Goal: Information Seeking & Learning: Learn about a topic

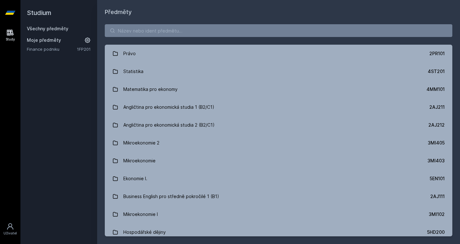
click at [172, 38] on div "Právo 2PR101 Statistika 4ST201 Matematika pro ekonomy 4MM101 Angličtina pro eko…" at bounding box center [278, 131] width 363 height 228
click at [179, 29] on input "search" at bounding box center [278, 30] width 347 height 13
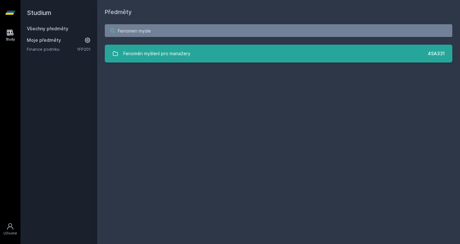
type input "Fenomen mysle"
click at [130, 54] on div "Fenomén myšlení pro manažery" at bounding box center [156, 53] width 67 height 13
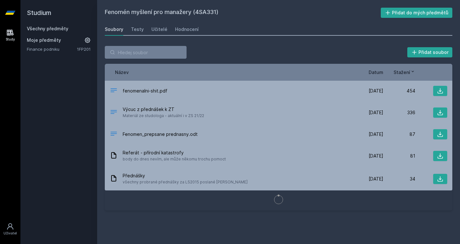
click at [197, 26] on div "Soubory Testy Učitelé Hodnocení" at bounding box center [278, 29] width 347 height 13
click at [182, 32] on div "Hodnocení" at bounding box center [187, 29] width 24 height 6
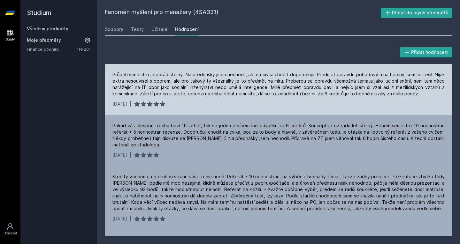
scroll to position [0, 0]
click at [167, 70] on div "Průběh semestru je pořád stejný. Na přednášky jsem nechodil, ale na civka chodi…" at bounding box center [278, 89] width 347 height 51
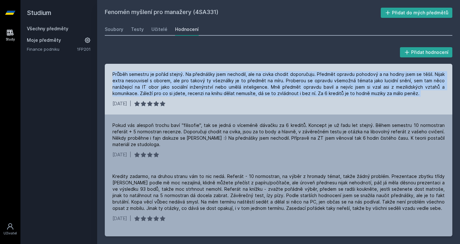
click at [167, 70] on div "Průběh semestru je pořád stejný. Na přednášky jsem nechodil, ale na civka chodi…" at bounding box center [278, 89] width 347 height 51
click at [384, 74] on div "Průběh semestru je pořád stejný. Na přednášky jsem nechodil, ale na civka chodi…" at bounding box center [278, 84] width 332 height 26
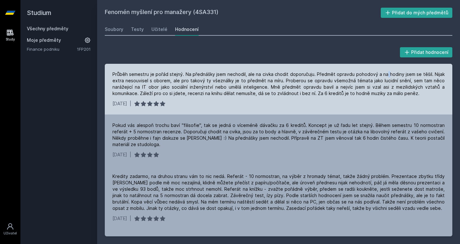
click at [384, 74] on div "Průběh semestru je pořád stejný. Na přednášky jsem nechodil, ale na civka chodi…" at bounding box center [278, 84] width 332 height 26
click at [193, 84] on div "Průběh semestru je pořád stejný. Na přednášky jsem nechodil, ale na civka chodi…" at bounding box center [278, 84] width 332 height 26
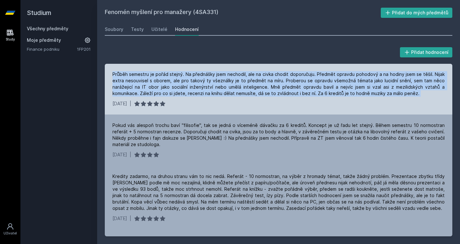
click at [193, 84] on div "Průběh semestru je pořád stejný. Na přednášky jsem nechodil, ale na civka chodi…" at bounding box center [278, 84] width 332 height 26
click at [179, 85] on div "Průběh semestru je pořád stejný. Na přednášky jsem nechodil, ale na civka chodi…" at bounding box center [278, 84] width 332 height 26
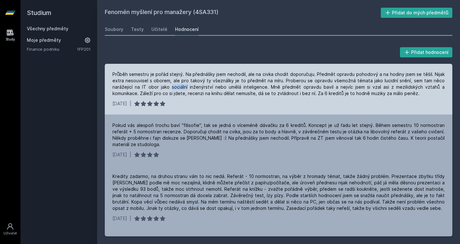
click at [179, 85] on div "Průběh semestru je pořád stejný. Na přednášky jsem nechodil, ale na civka chodi…" at bounding box center [278, 84] width 332 height 26
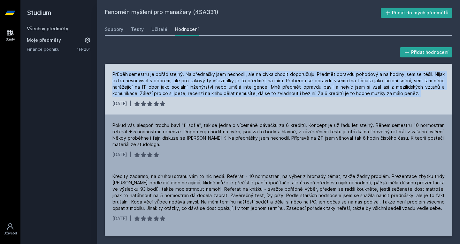
click at [179, 85] on div "Průběh semestru je pořád stejný. Na přednášky jsem nechodil, ale na civka chodi…" at bounding box center [278, 84] width 332 height 26
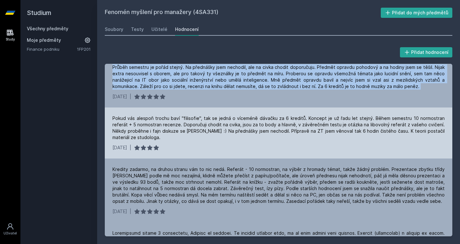
scroll to position [8, 0]
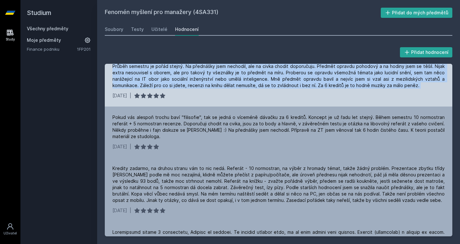
click at [178, 88] on div "Průběh semestru je pořád stejný. Na přednášky jsem nechodil, ale na civka chodi…" at bounding box center [278, 76] width 332 height 26
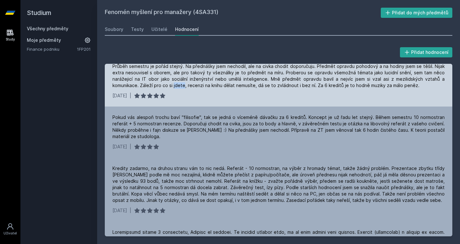
click at [178, 88] on div "Průběh semestru je pořád stejný. Na přednášky jsem nechodil, ale na civka chodi…" at bounding box center [278, 76] width 332 height 26
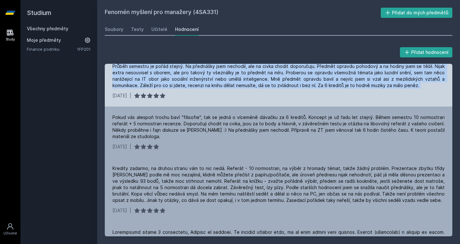
click at [178, 88] on div "Průběh semestru je pořád stejný. Na přednášky jsem nechodil, ale na civka chodi…" at bounding box center [278, 76] width 332 height 26
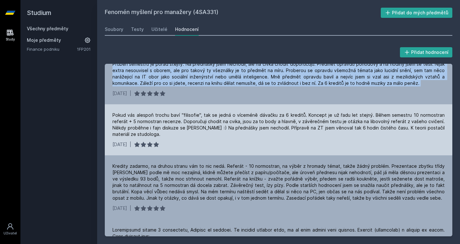
scroll to position [11, 0]
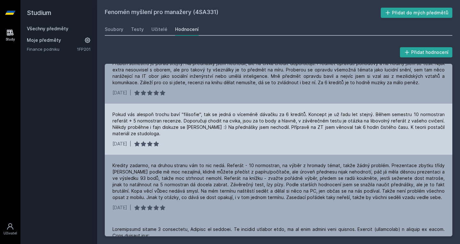
click at [187, 113] on div "Pokud vás alespoň trochu baví "filisofie", tak se jedná o víceméně dávačku za 6…" at bounding box center [278, 124] width 332 height 26
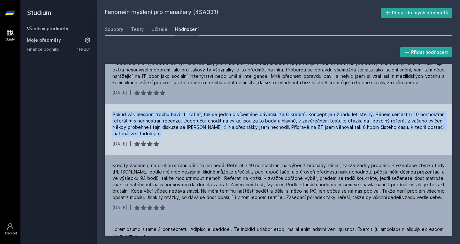
click at [187, 113] on div "Pokud vás alespoň trochu baví "filisofie", tak se jedná o víceméně dávačku za 6…" at bounding box center [278, 124] width 332 height 26
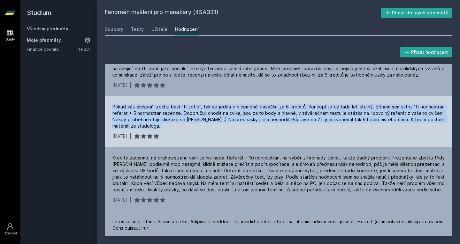
scroll to position [20, 0]
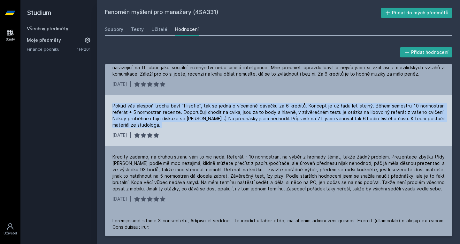
click at [190, 116] on div "Pokud vás alespoň trochu baví "filisofie", tak se jedná o víceméně dávačku za 6…" at bounding box center [278, 116] width 332 height 26
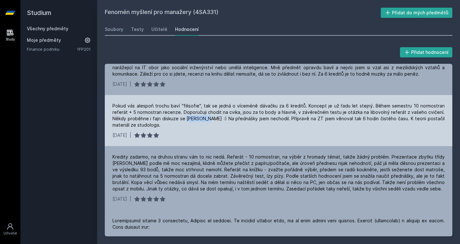
click at [190, 116] on div "Pokud vás alespoň trochu baví "filisofie", tak se jedná o víceméně dávačku za 6…" at bounding box center [278, 116] width 332 height 26
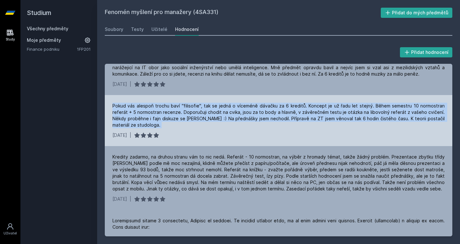
click at [190, 116] on div "Pokud vás alespoň trochu baví "filisofie", tak se jedná o víceméně dávačku za 6…" at bounding box center [278, 116] width 332 height 26
click at [192, 127] on div "Pokud vás alespoň trochu baví "filisofie", tak se jedná o víceméně dávačku za 6…" at bounding box center [278, 116] width 332 height 26
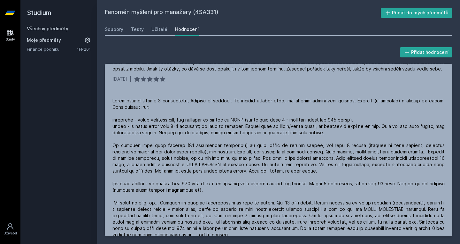
scroll to position [150, 0]
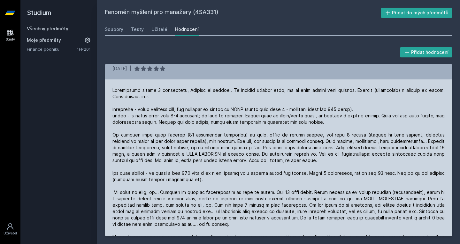
click at [180, 114] on div at bounding box center [278, 170] width 332 height 166
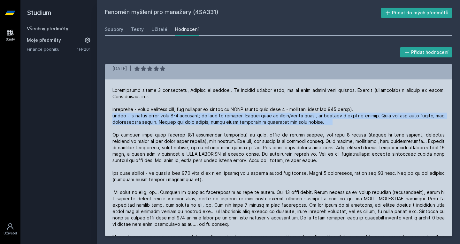
click at [180, 114] on div at bounding box center [278, 170] width 332 height 166
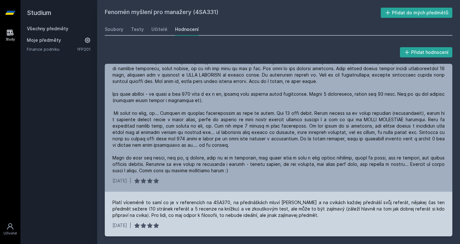
click at [167, 202] on div "Platí víceméně to samí co je v referencích na 4SA370, na přednáškách mluví [PER…" at bounding box center [278, 208] width 332 height 19
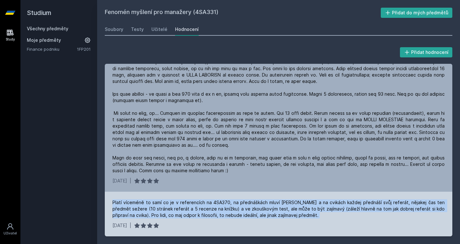
click at [167, 202] on div "Platí víceméně to samí co je v referencích na 4SA370, na přednáškách mluví [PER…" at bounding box center [278, 208] width 332 height 19
click at [323, 202] on div "Platí víceméně to samí co je v referencích na 4SA370, na přednáškách mluví [PER…" at bounding box center [278, 208] width 332 height 19
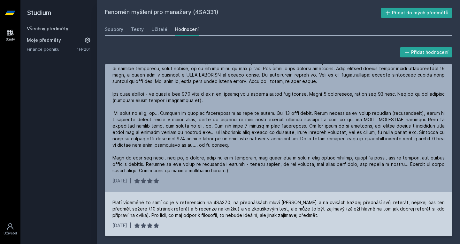
click at [195, 208] on div "Platí víceméně to samí co je v referencích na 4SA370, na přednáškách mluví [PER…" at bounding box center [278, 208] width 332 height 19
click at [154, 209] on div "Platí víceméně to samí co je v referencích na 4SA370, na přednáškách mluví [PER…" at bounding box center [278, 208] width 332 height 19
click at [233, 211] on div "Platí víceméně to samí co je v referencích na 4SA370, na přednáškách mluví [PER…" at bounding box center [278, 208] width 332 height 19
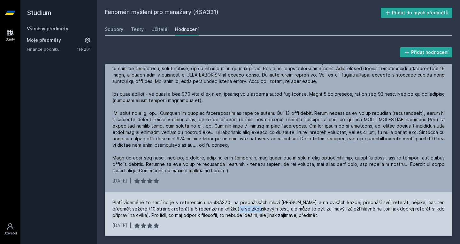
click at [233, 211] on div "Platí víceméně to samí co je v referencích na 4SA370, na přednáškách mluví [PER…" at bounding box center [278, 208] width 332 height 19
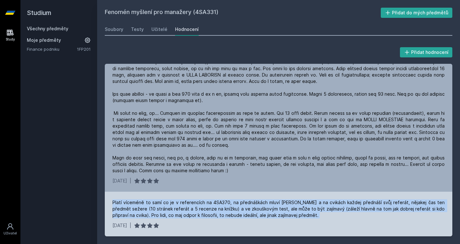
click at [233, 211] on div "Platí víceméně to samí co je v referencích na 4SA370, na přednáškách mluví [PER…" at bounding box center [278, 208] width 332 height 19
click at [266, 215] on div "Platí víceméně to samí co je v referencích na 4SA370, na přednáškách mluví [PER…" at bounding box center [278, 208] width 332 height 19
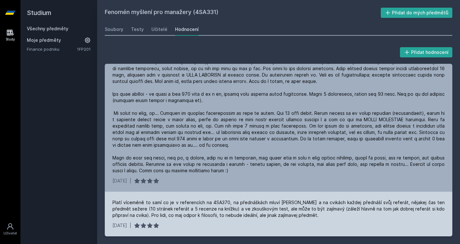
click at [291, 214] on div "Platí víceméně to samí co je v referencích na 4SA370, na přednáškách mluví [PER…" at bounding box center [278, 208] width 332 height 19
click at [299, 210] on div "Platí víceméně to samí co je v referencích na 4SA370, na přednáškách mluví [PER…" at bounding box center [278, 208] width 332 height 19
click at [315, 210] on div "Platí víceméně to samí co je v referencích na 4SA370, na přednáškách mluví [PER…" at bounding box center [278, 208] width 332 height 19
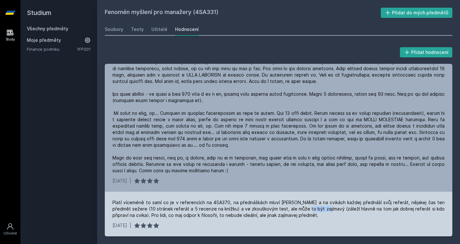
click at [315, 210] on div "Platí víceméně to samí co je v referencích na 4SA370, na přednáškách mluví [PER…" at bounding box center [278, 208] width 332 height 19
click at [326, 210] on div "Platí víceméně to samí co je v referencích na 4SA370, na přednáškách mluví [PER…" at bounding box center [278, 208] width 332 height 19
click at [342, 209] on div "Platí víceméně to samí co je v referencích na 4SA370, na přednáškách mluví [PER…" at bounding box center [278, 208] width 332 height 19
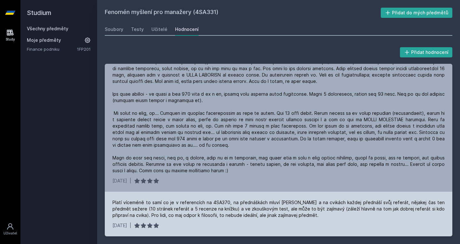
click at [135, 212] on div "Platí víceméně to samí co je v referencích na 4SA370, na přednáškách mluví [PER…" at bounding box center [278, 208] width 332 height 19
click at [148, 215] on div "Platí víceméně to samí co je v referencích na 4SA370, na přednáškách mluví [PER…" at bounding box center [278, 208] width 332 height 19
click at [173, 218] on div "Platí víceméně to samí co je v referencích na 4SA370, na přednáškách mluví [PER…" at bounding box center [278, 208] width 332 height 19
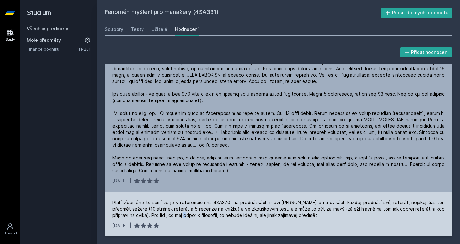
click at [173, 218] on div "Platí víceméně to samí co je v referencích na 4SA370, na přednáškách mluví [PER…" at bounding box center [278, 208] width 332 height 19
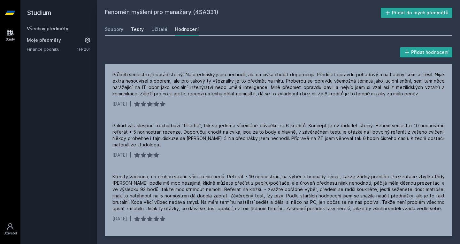
click at [136, 27] on div "Testy" at bounding box center [137, 29] width 13 height 6
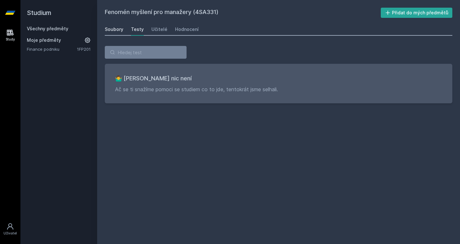
click at [112, 28] on div "Soubory" at bounding box center [114, 29] width 19 height 6
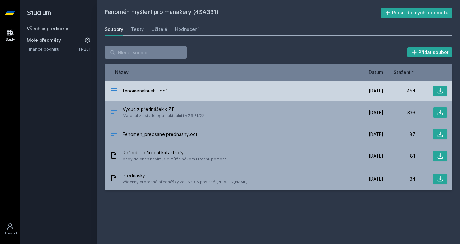
click at [239, 90] on div "fenomenalni-shit.pdf" at bounding box center [230, 90] width 241 height 9
